Goal: Task Accomplishment & Management: Use online tool/utility

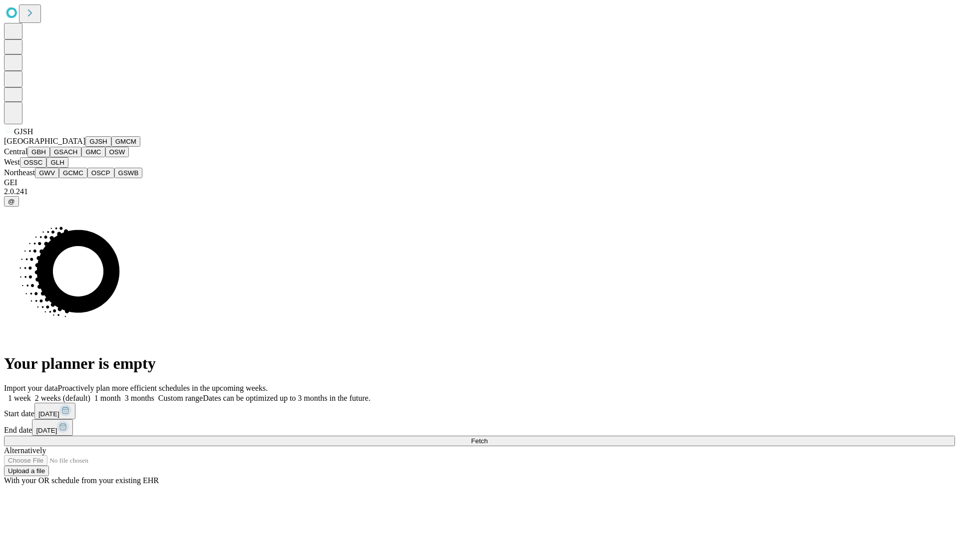
click at [85, 147] on button "GJSH" at bounding box center [98, 141] width 26 height 10
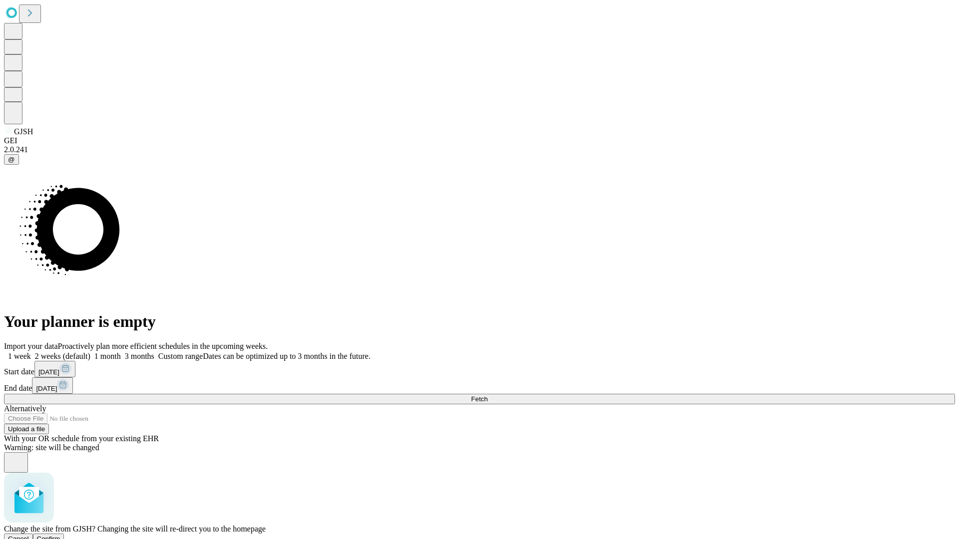
click at [60, 535] on span "Confirm" at bounding box center [48, 538] width 23 height 7
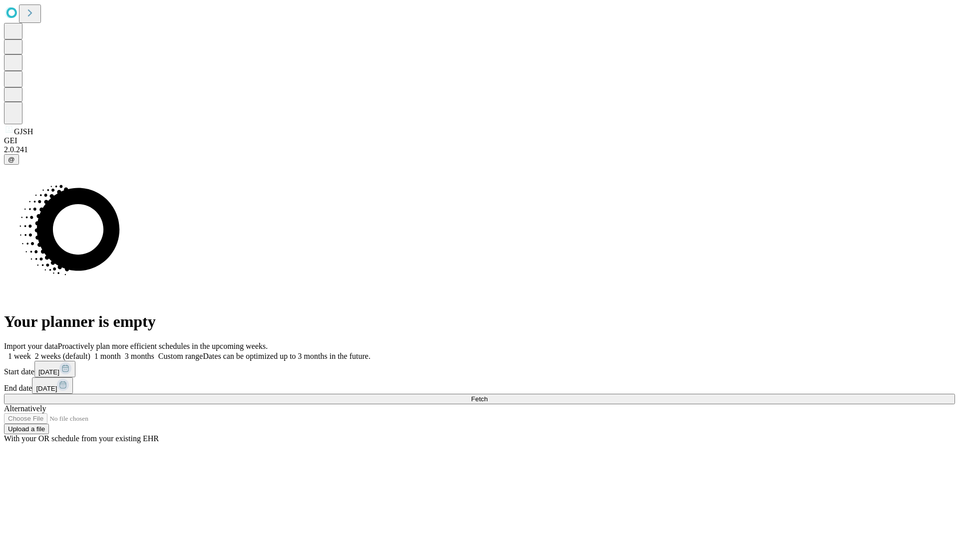
click at [90, 352] on label "2 weeks (default)" at bounding box center [60, 356] width 59 height 8
click at [487, 395] on span "Fetch" at bounding box center [479, 398] width 16 height 7
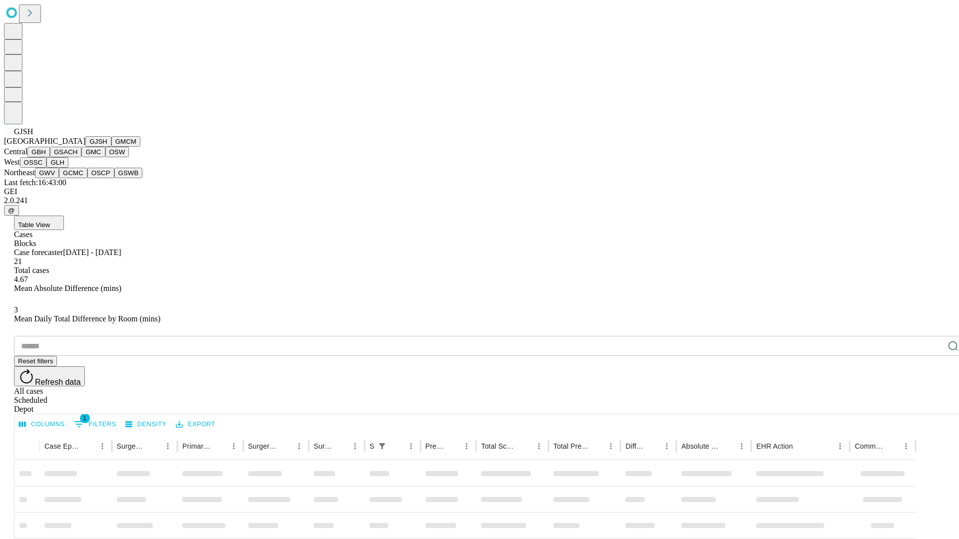
click at [111, 147] on button "GMCM" at bounding box center [125, 141] width 29 height 10
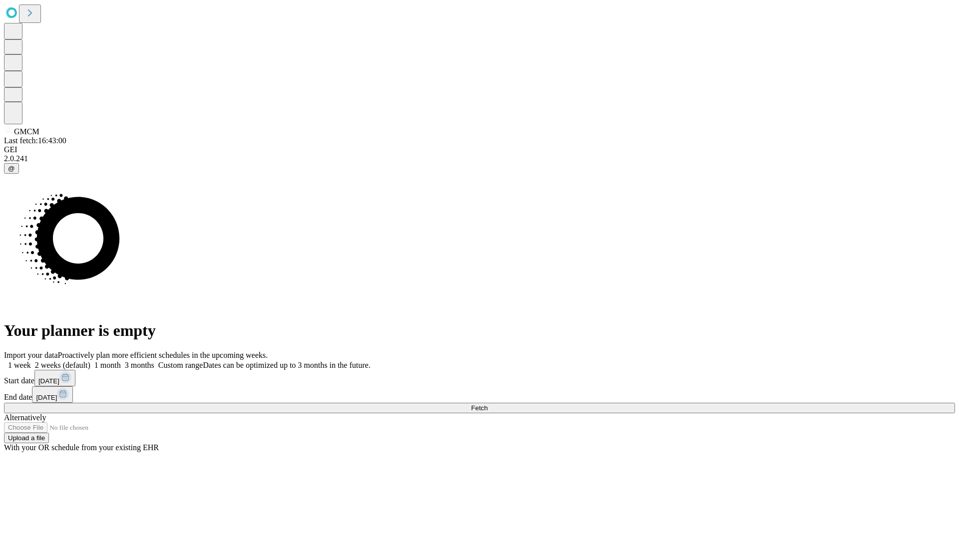
click at [90, 361] on label "2 weeks (default)" at bounding box center [60, 365] width 59 height 8
click at [487, 404] on span "Fetch" at bounding box center [479, 407] width 16 height 7
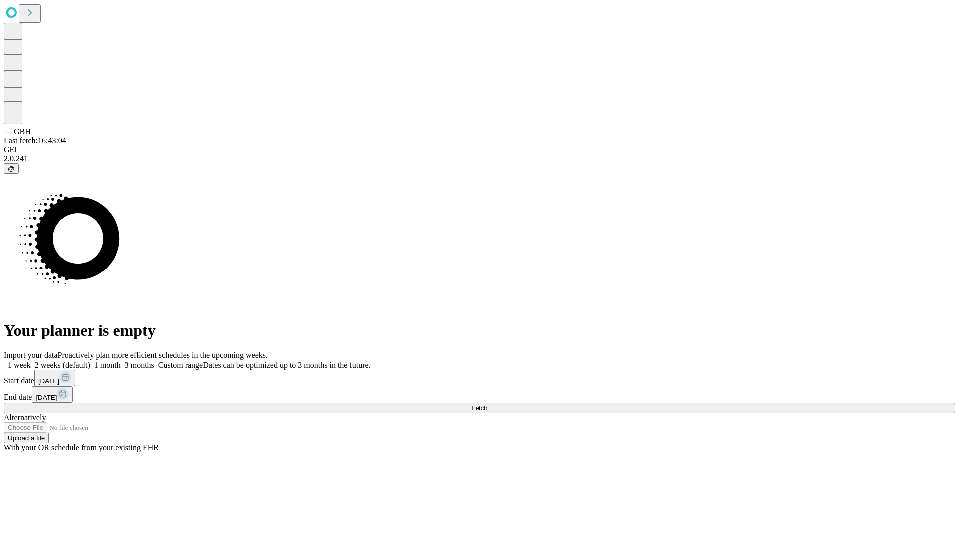
click at [90, 361] on label "2 weeks (default)" at bounding box center [60, 365] width 59 height 8
click at [487, 404] on span "Fetch" at bounding box center [479, 407] width 16 height 7
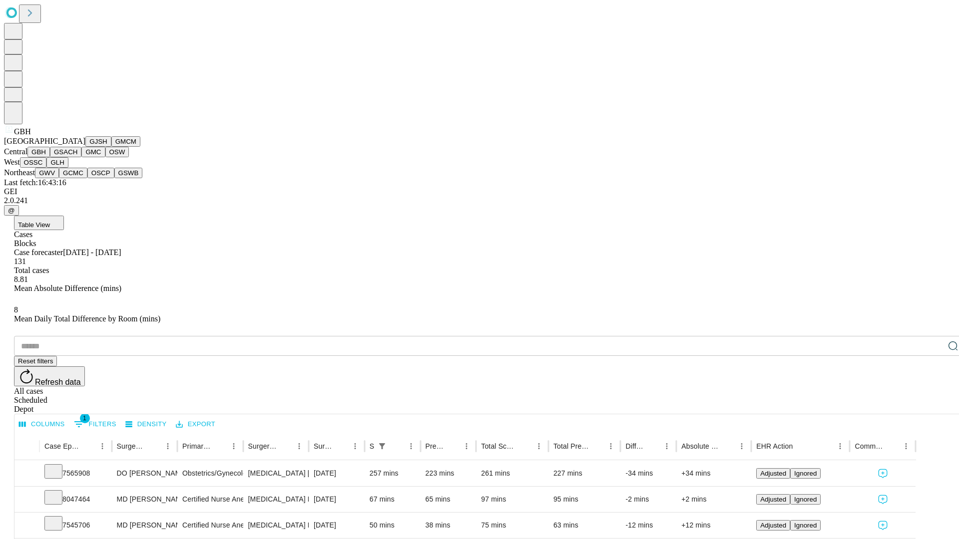
click at [77, 157] on button "GSACH" at bounding box center [65, 152] width 31 height 10
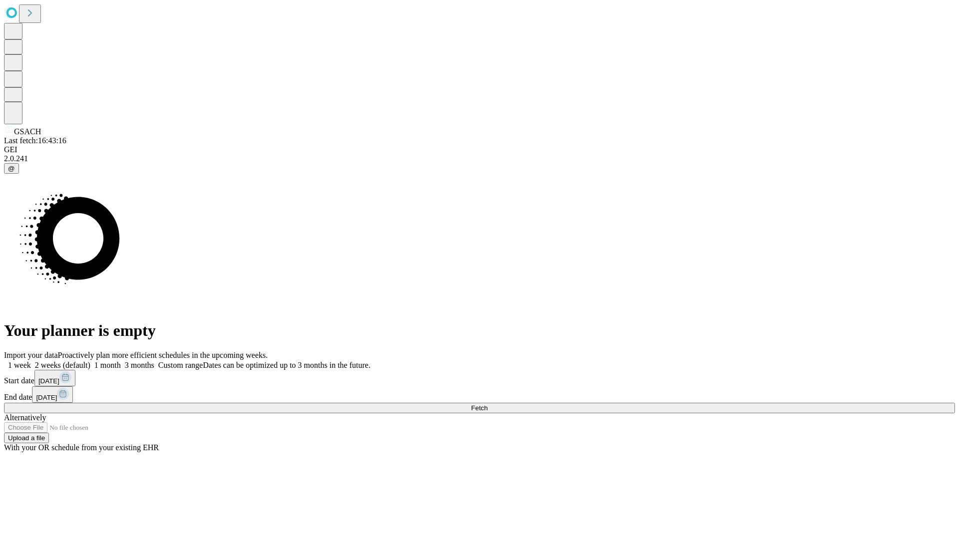
click at [487, 404] on span "Fetch" at bounding box center [479, 407] width 16 height 7
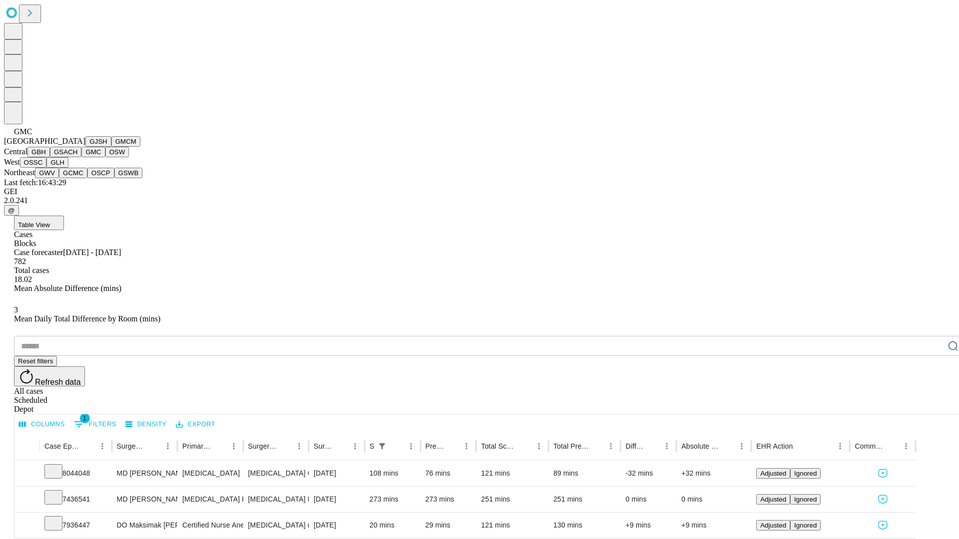
click at [105, 157] on button "OSW" at bounding box center [117, 152] width 24 height 10
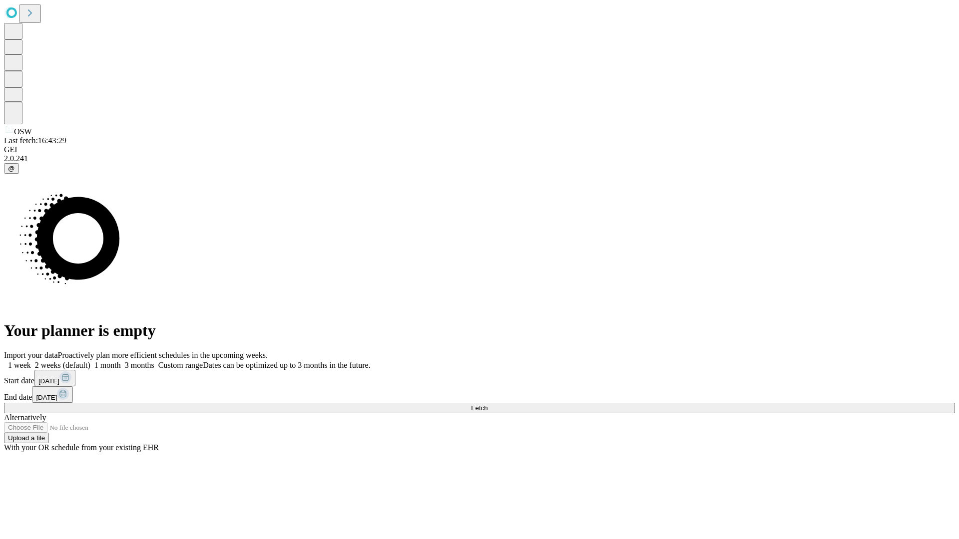
click at [90, 361] on label "2 weeks (default)" at bounding box center [60, 365] width 59 height 8
click at [487, 404] on span "Fetch" at bounding box center [479, 407] width 16 height 7
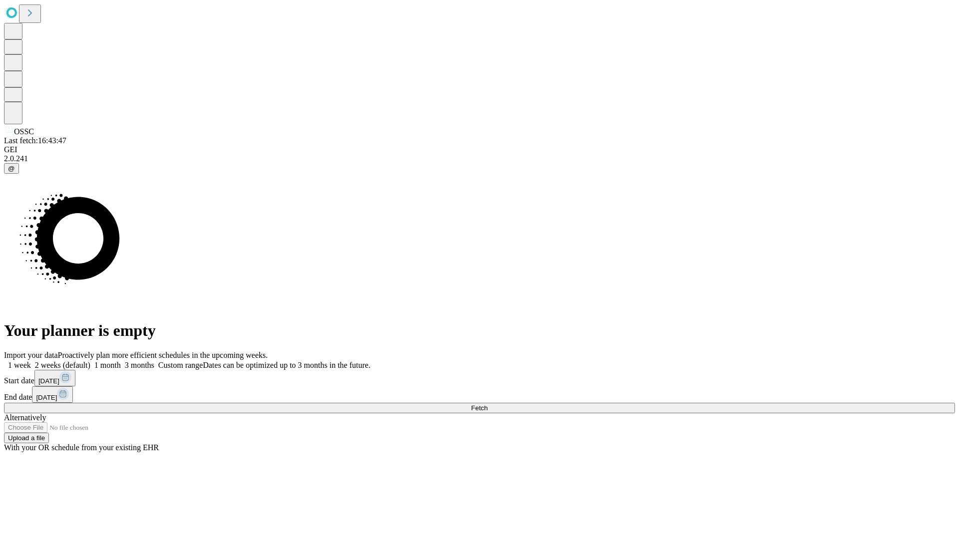
click at [90, 361] on label "2 weeks (default)" at bounding box center [60, 365] width 59 height 8
click at [487, 404] on span "Fetch" at bounding box center [479, 407] width 16 height 7
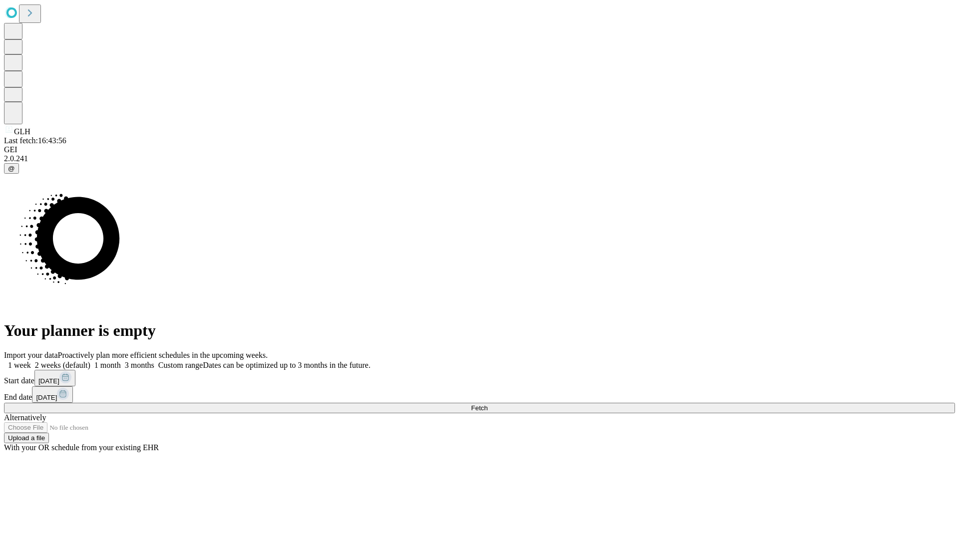
click at [90, 361] on label "2 weeks (default)" at bounding box center [60, 365] width 59 height 8
click at [487, 404] on span "Fetch" at bounding box center [479, 407] width 16 height 7
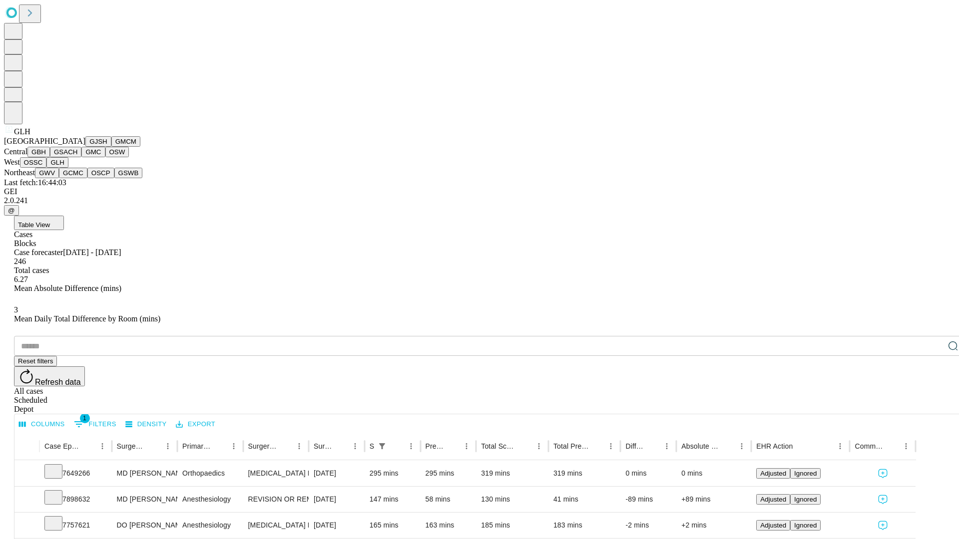
click at [59, 178] on button "GWV" at bounding box center [47, 173] width 24 height 10
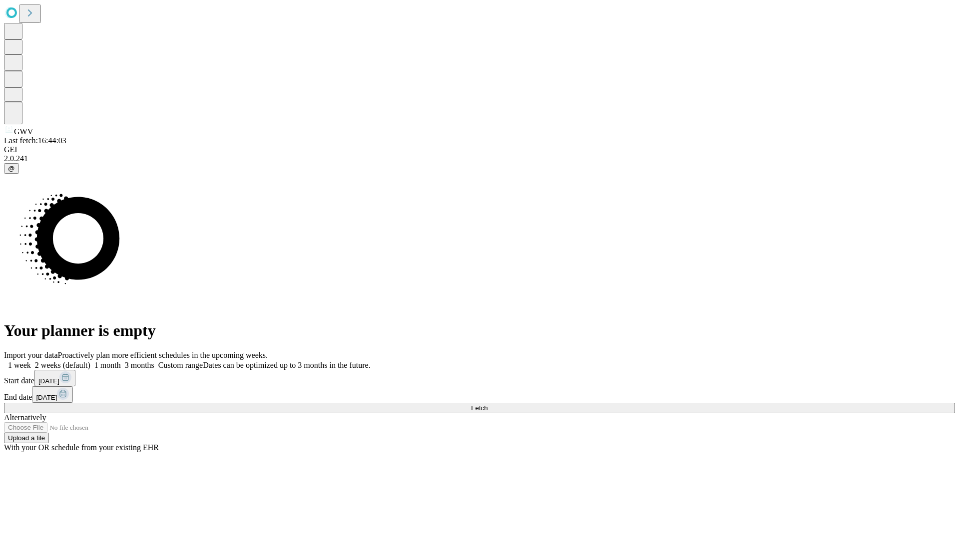
click at [90, 361] on label "2 weeks (default)" at bounding box center [60, 365] width 59 height 8
click at [487, 404] on span "Fetch" at bounding box center [479, 407] width 16 height 7
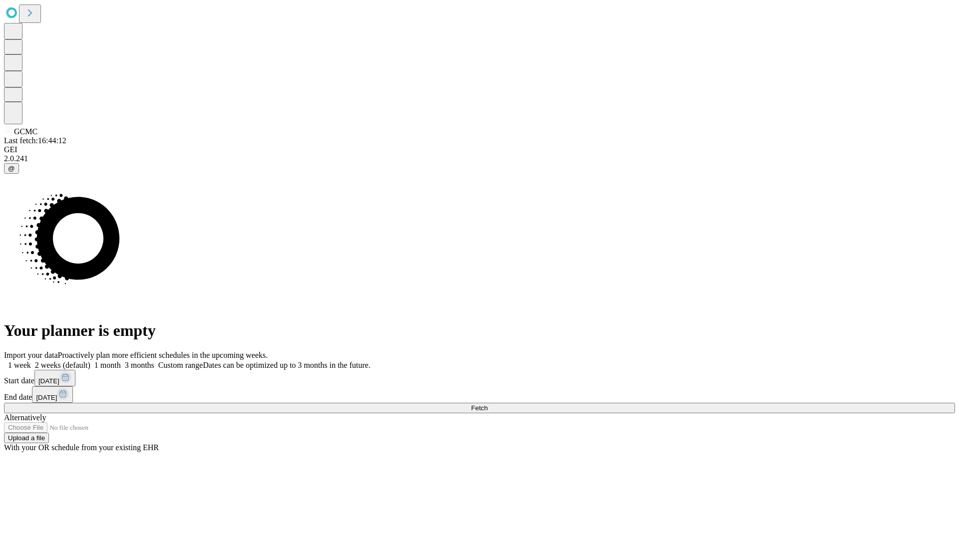
click at [90, 361] on label "2 weeks (default)" at bounding box center [60, 365] width 59 height 8
click at [487, 404] on span "Fetch" at bounding box center [479, 407] width 16 height 7
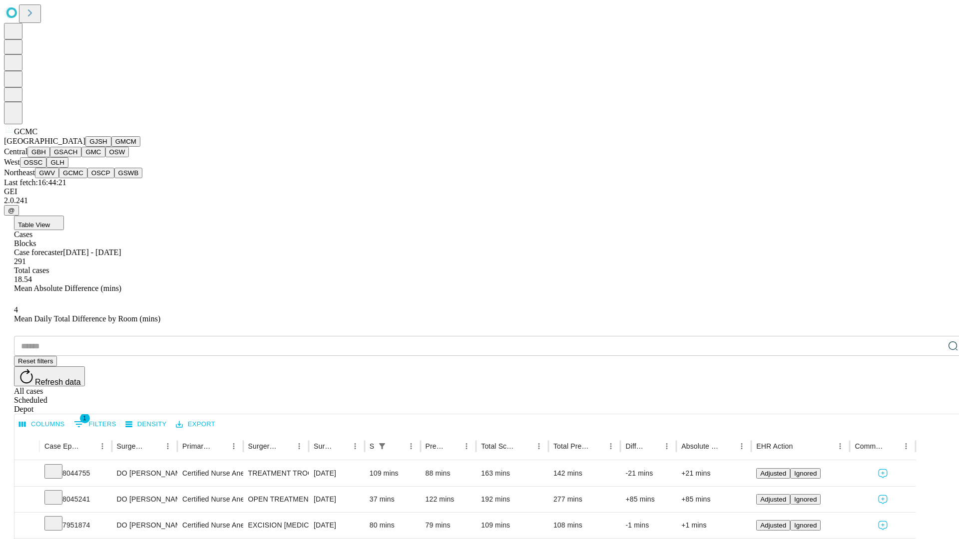
click at [87, 178] on button "OSCP" at bounding box center [100, 173] width 27 height 10
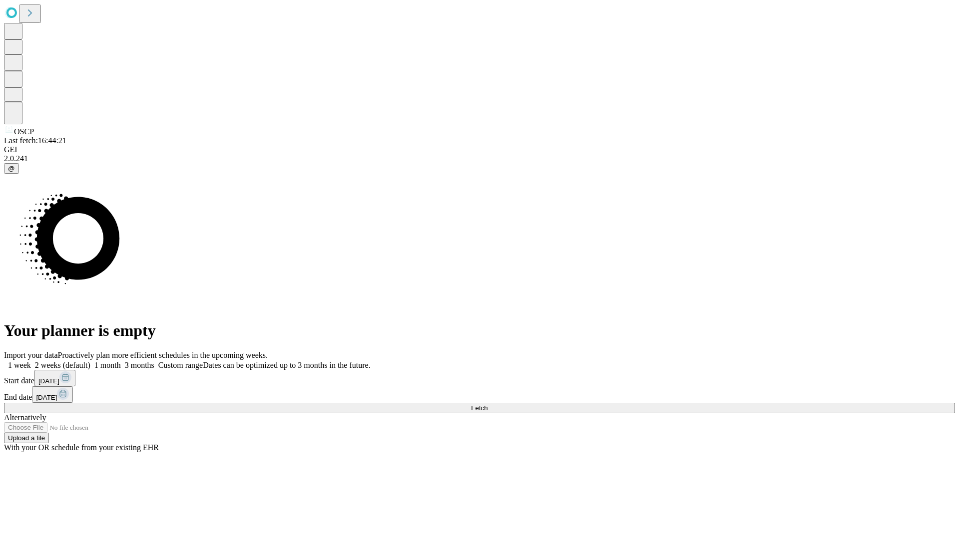
click at [487, 404] on span "Fetch" at bounding box center [479, 407] width 16 height 7
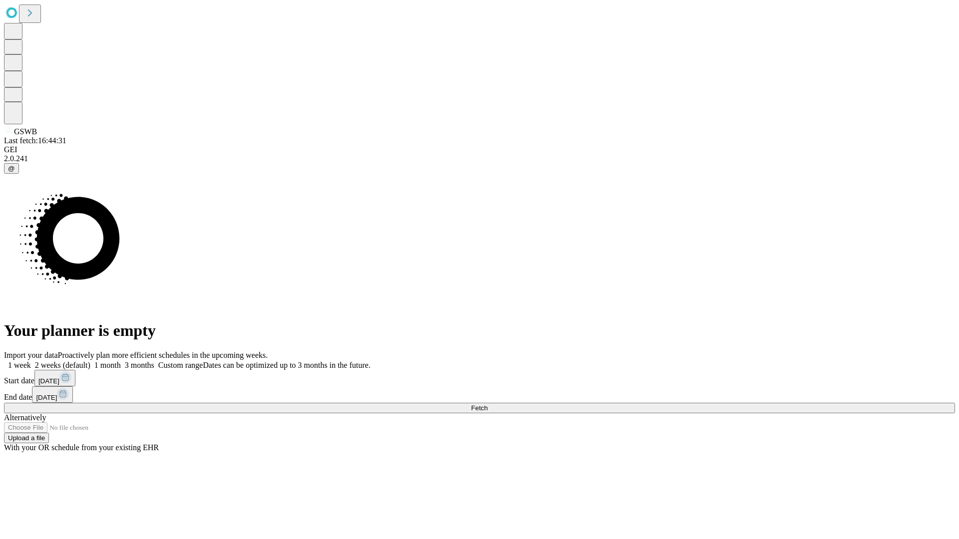
click at [90, 361] on label "2 weeks (default)" at bounding box center [60, 365] width 59 height 8
click at [487, 404] on span "Fetch" at bounding box center [479, 407] width 16 height 7
